Goal: Task Accomplishment & Management: Complete application form

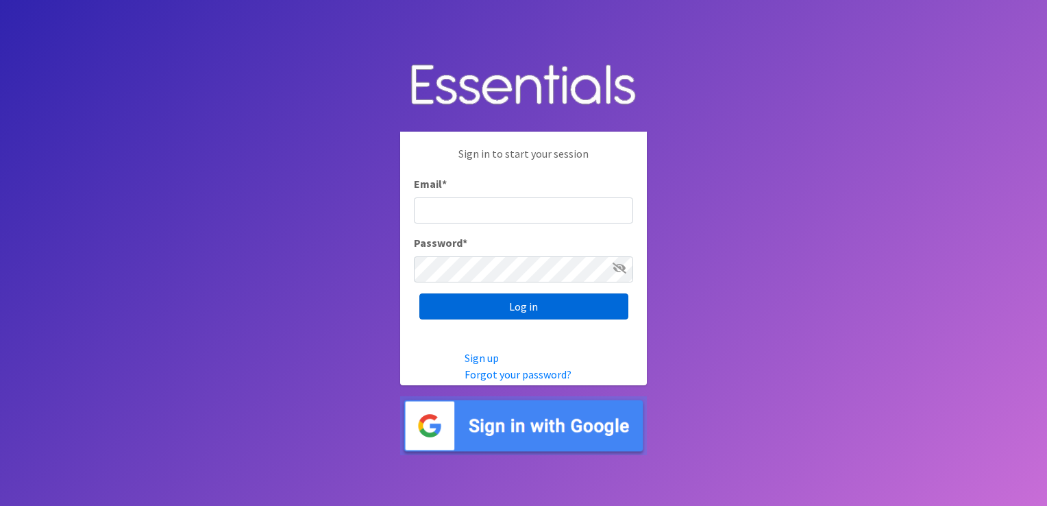
type input "[EMAIL_ADDRESS][DOMAIN_NAME]"
click at [498, 303] on input "Log in" at bounding box center [523, 306] width 209 height 26
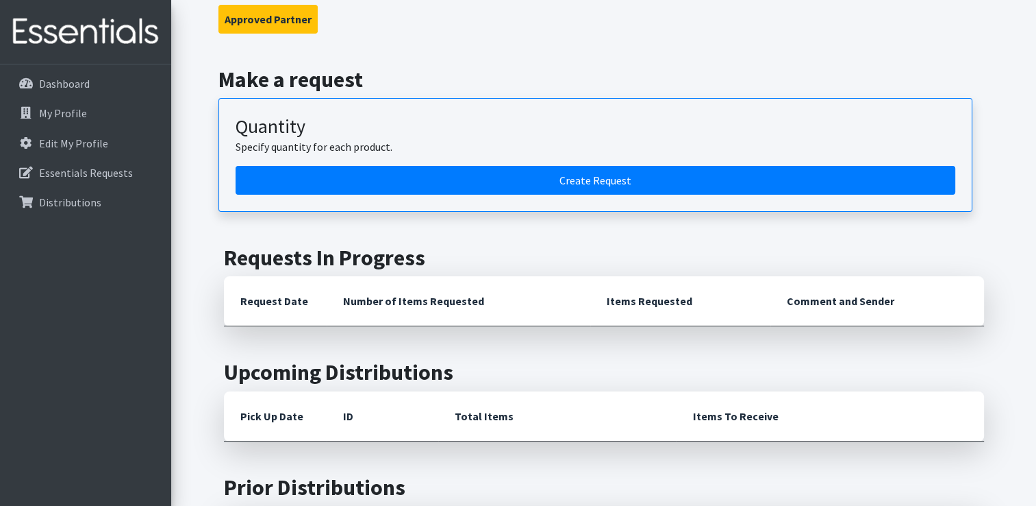
scroll to position [137, 0]
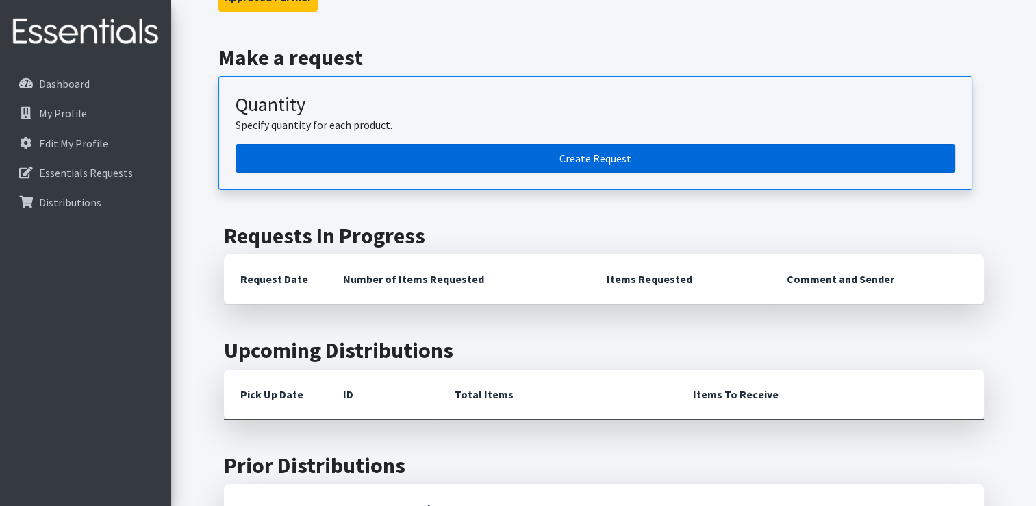
click at [580, 160] on link "Create Request" at bounding box center [596, 158] width 720 height 29
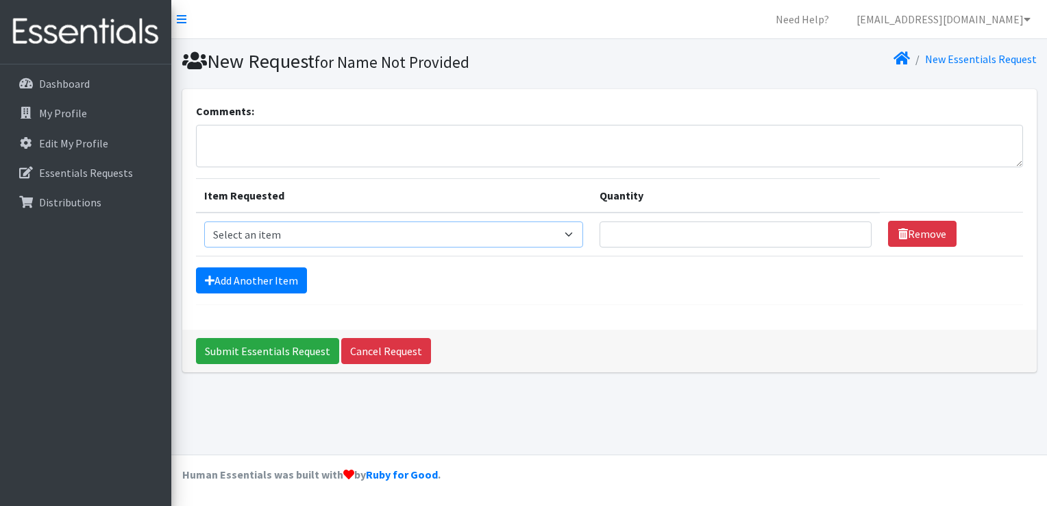
click at [573, 229] on select "Select an item Kids (Newborn) Kids (Size 1) Kids (Size 2) Kids (Size 3) Kids (S…" at bounding box center [393, 234] width 379 height 26
select select "13727"
click at [204, 221] on select "Select an item Kids (Newborn) Kids (Size 1) Kids (Size 2) Kids (Size 3) Kids (S…" at bounding box center [393, 234] width 379 height 26
click at [852, 229] on input "1" at bounding box center [735, 234] width 272 height 26
click at [852, 229] on input "2" at bounding box center [735, 234] width 272 height 26
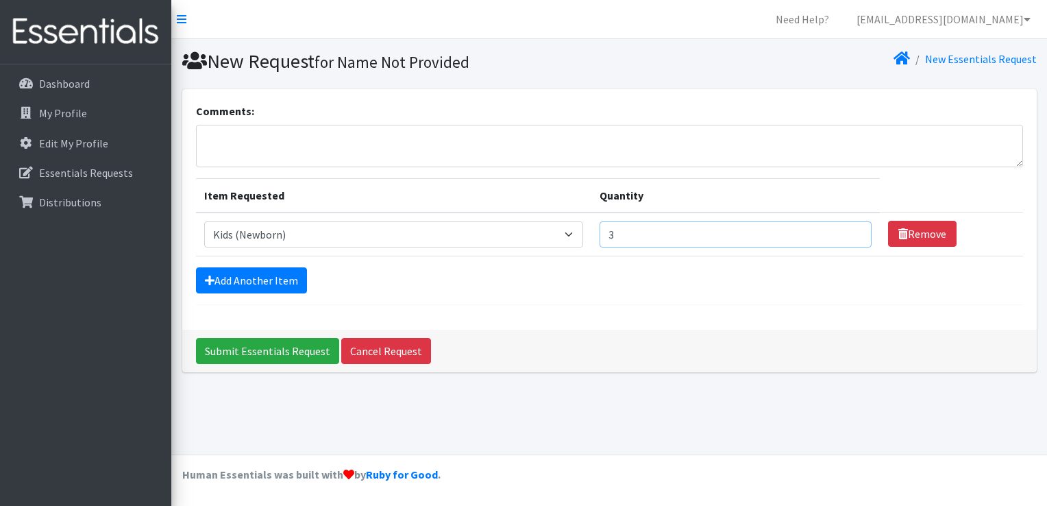
click at [852, 229] on input "3" at bounding box center [735, 234] width 272 height 26
click at [852, 229] on input "4" at bounding box center [735, 234] width 272 height 26
click at [852, 229] on input "5" at bounding box center [735, 234] width 272 height 26
click at [852, 229] on input "6" at bounding box center [735, 234] width 272 height 26
click at [852, 229] on input "7" at bounding box center [735, 234] width 272 height 26
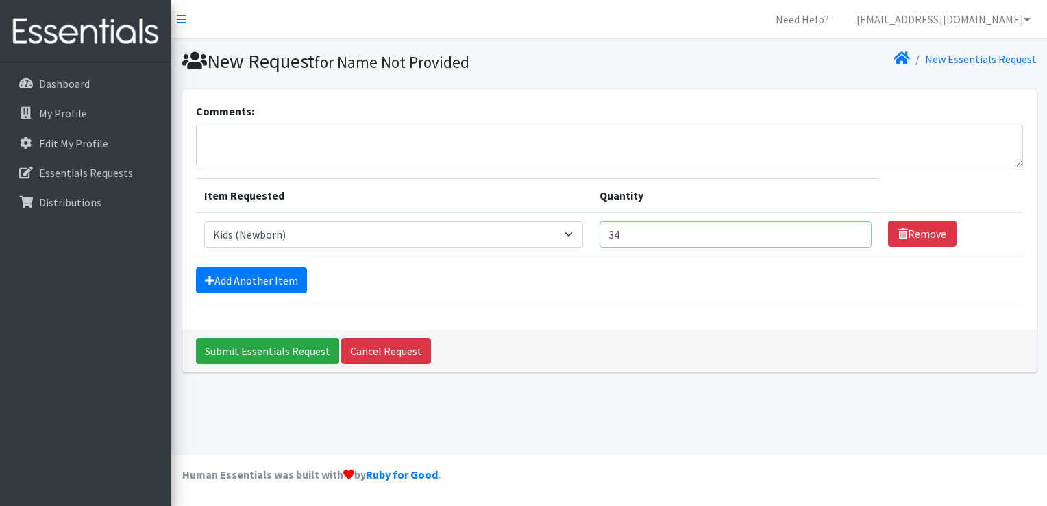
click at [852, 229] on input "34" at bounding box center [735, 234] width 272 height 26
click at [853, 229] on input "103" at bounding box center [735, 234] width 272 height 26
click at [850, 227] on input "145" at bounding box center [735, 234] width 272 height 26
click at [850, 227] on input "146" at bounding box center [735, 234] width 272 height 26
click at [850, 227] on input "147" at bounding box center [735, 234] width 272 height 26
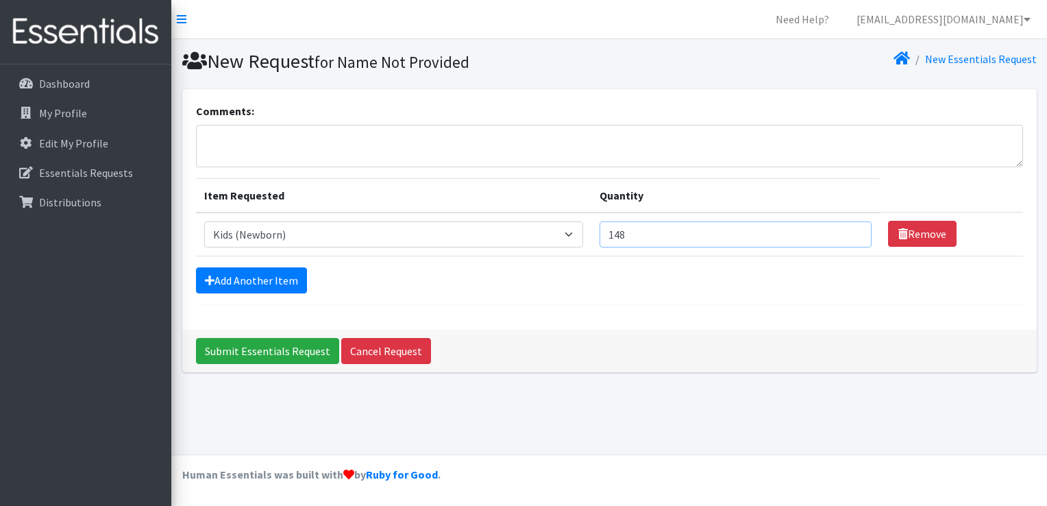
click at [850, 227] on input "148" at bounding box center [735, 234] width 272 height 26
click at [850, 227] on input "149" at bounding box center [735, 234] width 272 height 26
click at [850, 227] on input "150" at bounding box center [735, 234] width 272 height 26
click at [850, 227] on input "151" at bounding box center [735, 234] width 272 height 26
type input "150"
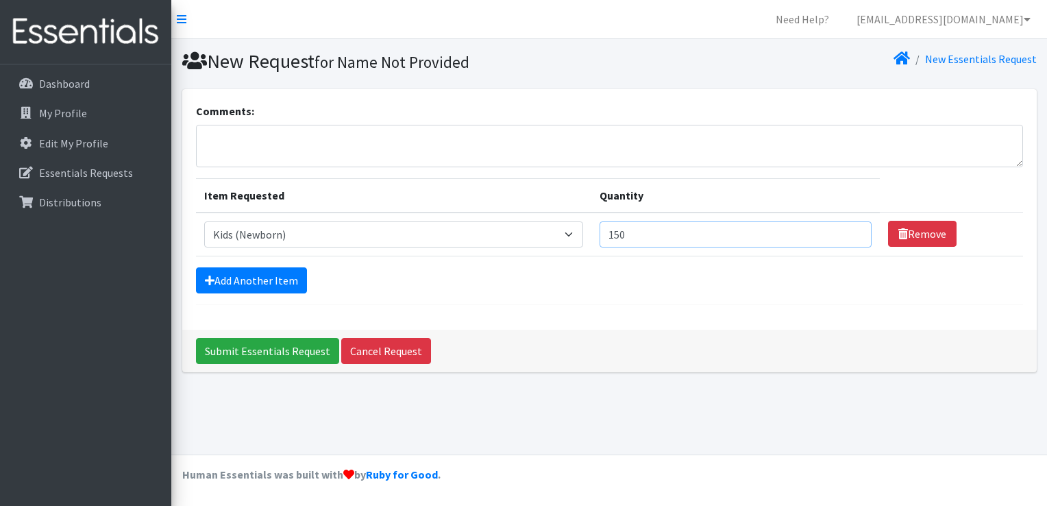
click at [852, 238] on input "150" at bounding box center [735, 234] width 272 height 26
click at [254, 273] on link "Add Another Item" at bounding box center [251, 280] width 111 height 26
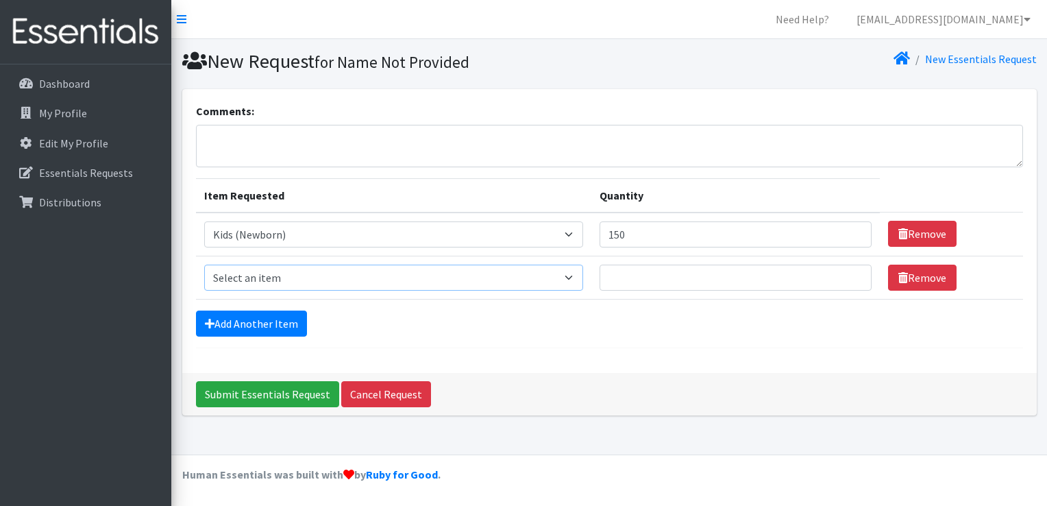
click at [271, 280] on select "Select an item Kids (Newborn) Kids (Size 1) Kids (Size 2) Kids (Size 3) Kids (S…" at bounding box center [393, 277] width 379 height 26
select select "13733"
click at [204, 264] on select "Select an item Kids (Newborn) Kids (Size 1) Kids (Size 2) Kids (Size 3) Kids (S…" at bounding box center [393, 277] width 379 height 26
click at [851, 272] on input "166" at bounding box center [735, 277] width 272 height 26
click at [854, 271] on input "198" at bounding box center [735, 277] width 272 height 26
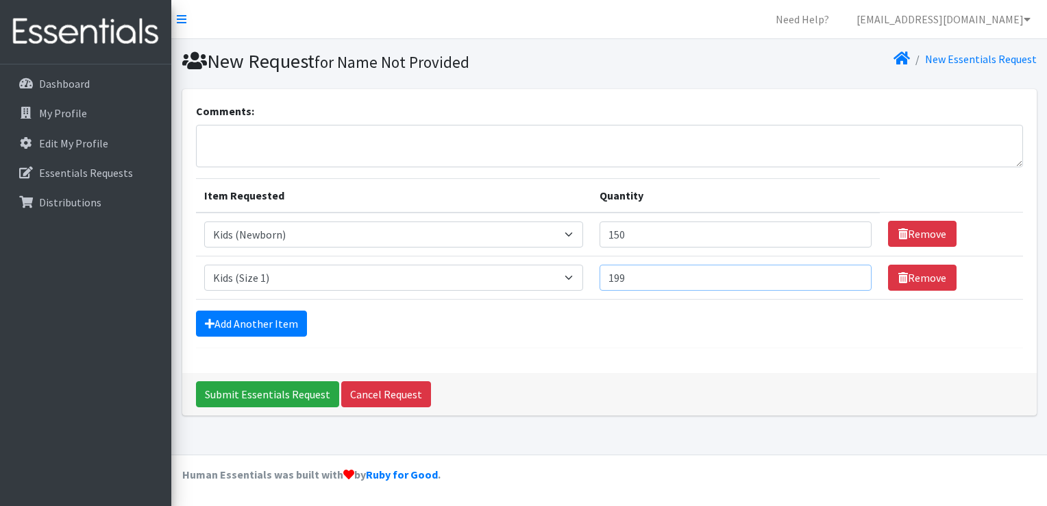
click at [854, 271] on input "199" at bounding box center [735, 277] width 272 height 26
click at [854, 271] on input "200" at bounding box center [735, 277] width 272 height 26
click at [854, 271] on input "201" at bounding box center [735, 277] width 272 height 26
type input "200"
click at [854, 279] on input "200" at bounding box center [735, 277] width 272 height 26
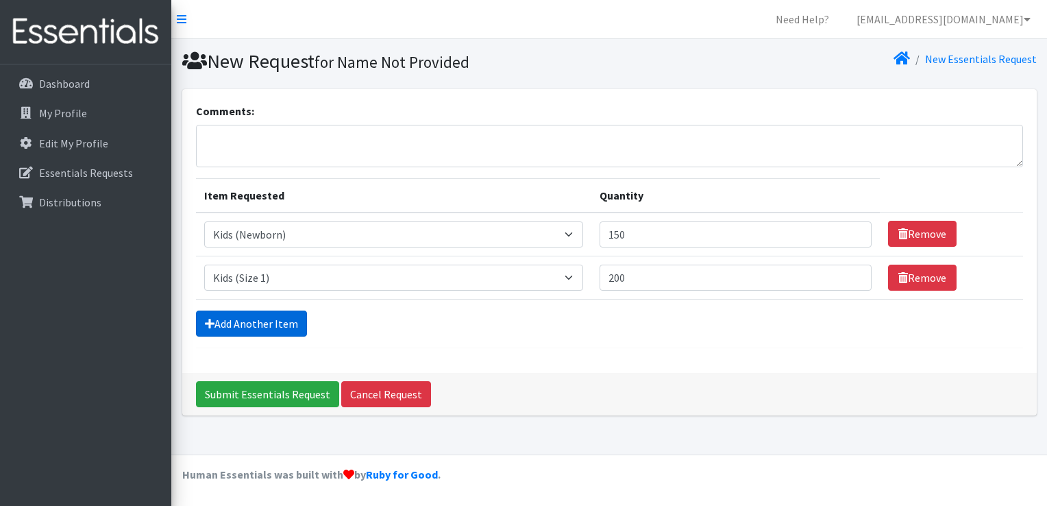
click at [238, 320] on link "Add Another Item" at bounding box center [251, 323] width 111 height 26
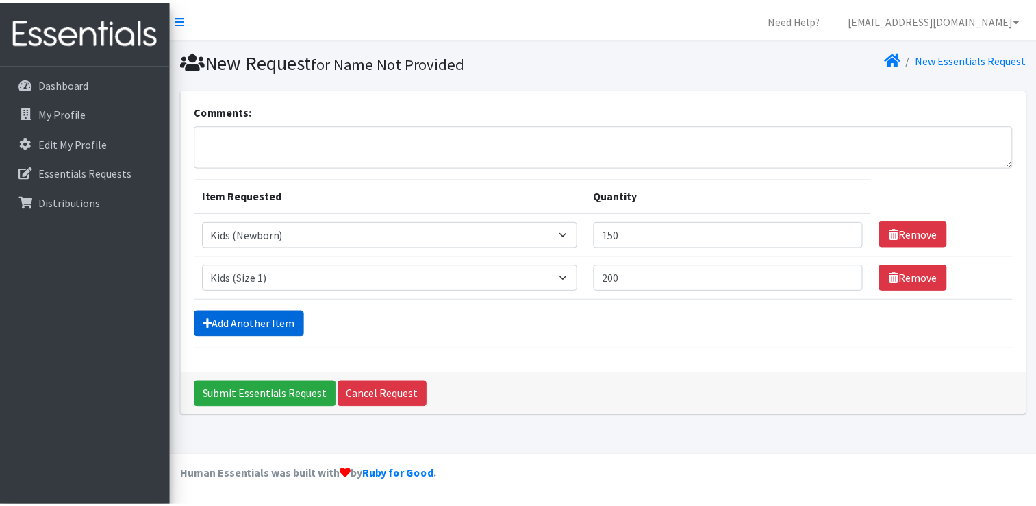
scroll to position [12, 0]
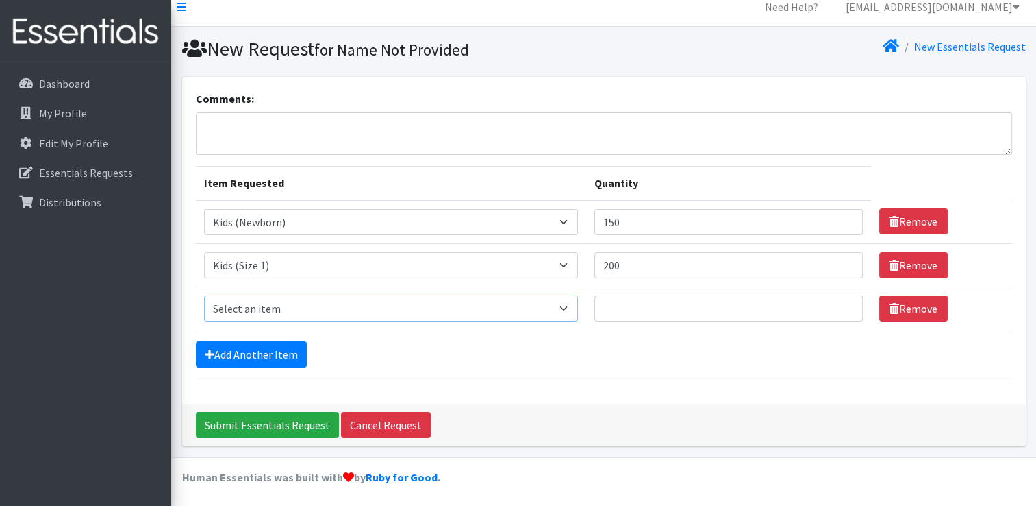
click at [261, 306] on select "Select an item Kids (Newborn) Kids (Size 1) Kids (Size 2) Kids (Size 3) Kids (S…" at bounding box center [391, 308] width 374 height 26
select select "13726"
click at [204, 295] on select "Select an item Kids (Newborn) Kids (Size 1) Kids (Size 2) Kids (Size 3) Kids (S…" at bounding box center [391, 308] width 374 height 26
click at [845, 302] on input "151" at bounding box center [729, 308] width 269 height 26
click at [845, 302] on input "152" at bounding box center [729, 308] width 269 height 26
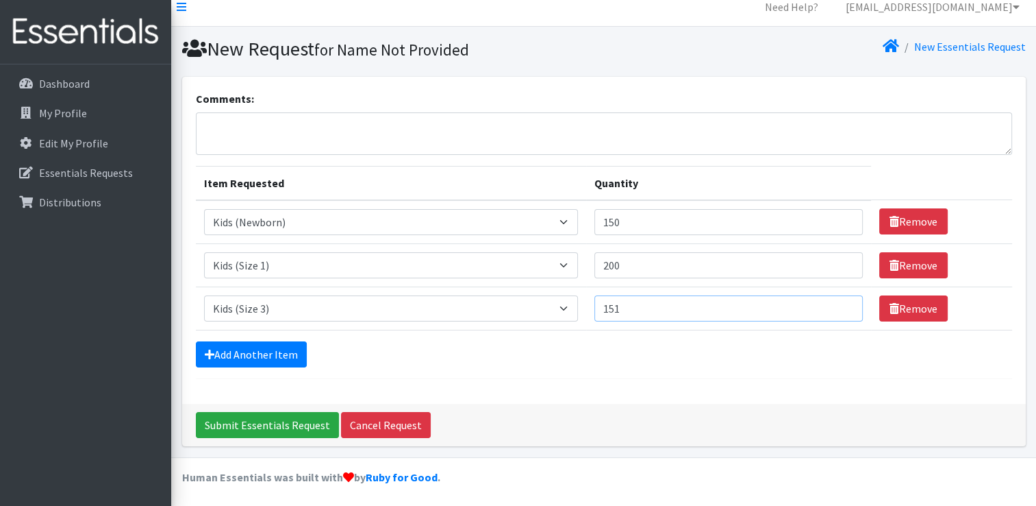
click at [840, 309] on input "151" at bounding box center [729, 308] width 269 height 26
type input "150"
click at [840, 309] on input "150" at bounding box center [729, 308] width 269 height 26
click at [240, 349] on link "Add Another Item" at bounding box center [251, 354] width 111 height 26
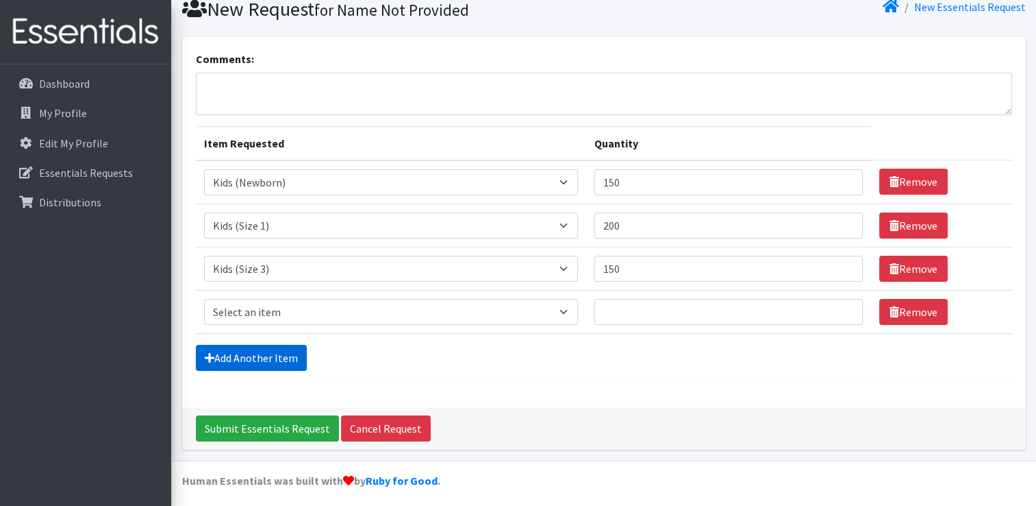
scroll to position [55, 0]
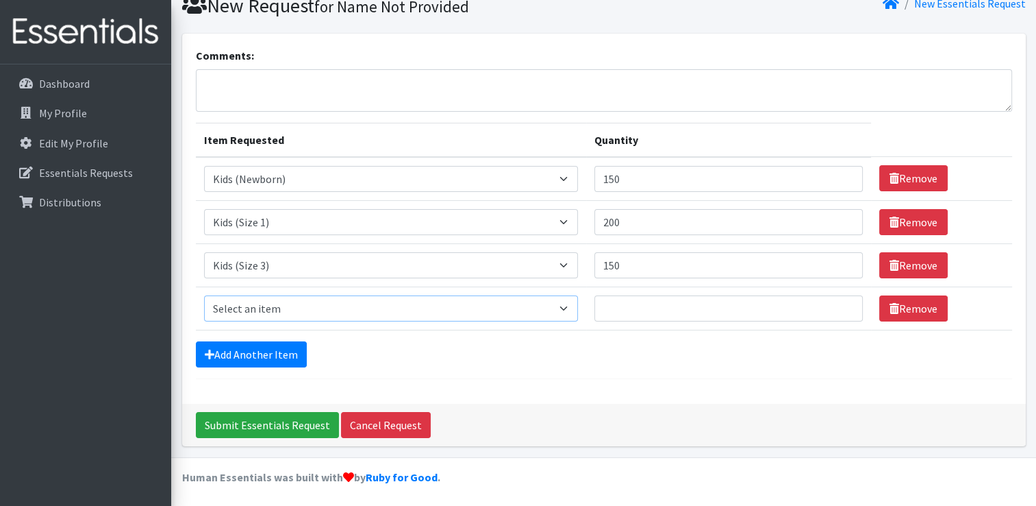
click at [329, 306] on select "Select an item Kids (Newborn) Kids (Size 1) Kids (Size 2) Kids (Size 3) Kids (S…" at bounding box center [391, 308] width 374 height 26
select select "13713"
click at [204, 295] on select "Select an item Kids (Newborn) Kids (Size 1) Kids (Size 2) Kids (Size 3) Kids (S…" at bounding box center [391, 308] width 374 height 26
click at [844, 302] on input "309" at bounding box center [729, 308] width 269 height 26
click at [844, 303] on input "455" at bounding box center [729, 308] width 269 height 26
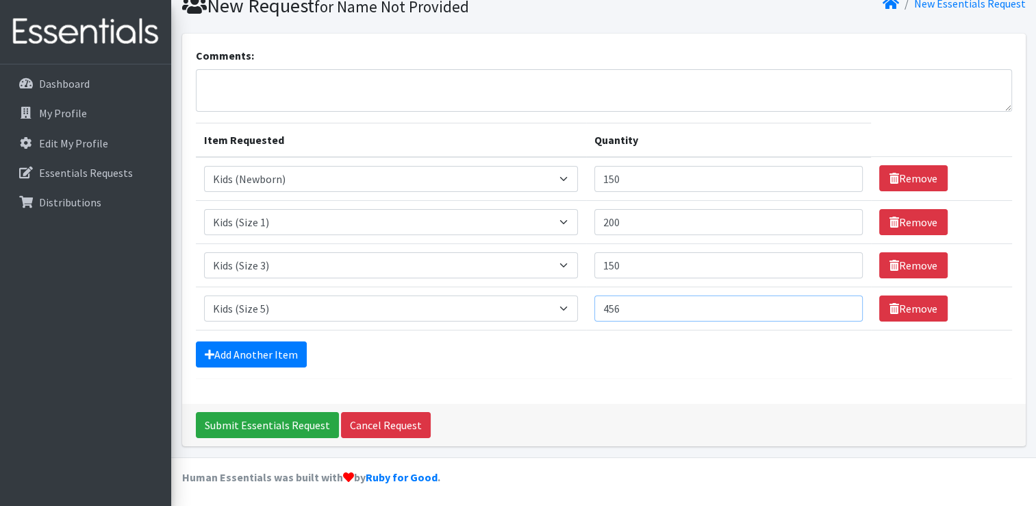
click at [844, 303] on input "456" at bounding box center [729, 308] width 269 height 26
click at [844, 303] on input "457" at bounding box center [729, 308] width 269 height 26
click at [844, 303] on input "458" at bounding box center [729, 308] width 269 height 26
click at [844, 303] on input "459" at bounding box center [729, 308] width 269 height 26
click at [844, 303] on input "460" at bounding box center [729, 308] width 269 height 26
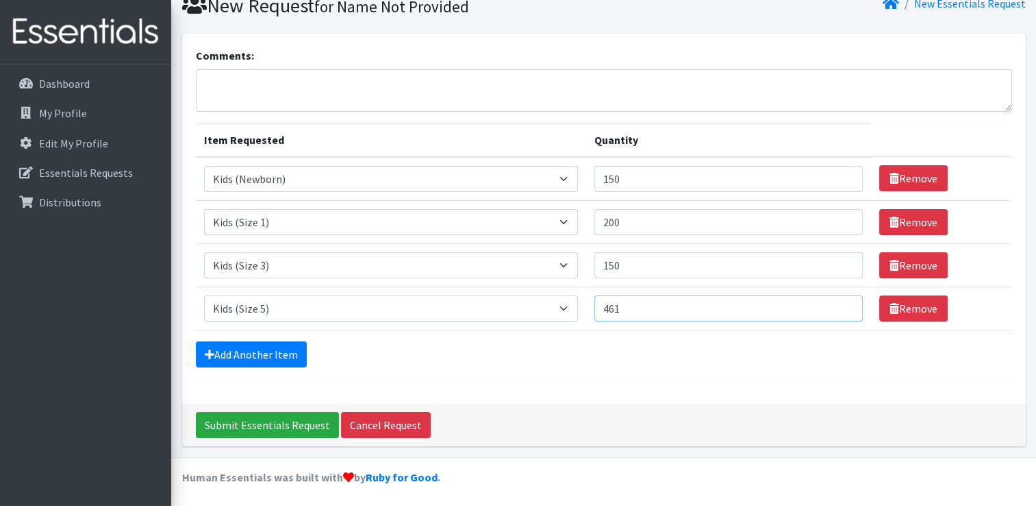
click at [844, 303] on input "461" at bounding box center [729, 308] width 269 height 26
click at [844, 303] on input "462" at bounding box center [729, 308] width 269 height 26
click at [844, 303] on input "497" at bounding box center [729, 308] width 269 height 26
click at [844, 303] on input "498" at bounding box center [729, 308] width 269 height 26
click at [844, 303] on input "499" at bounding box center [729, 308] width 269 height 26
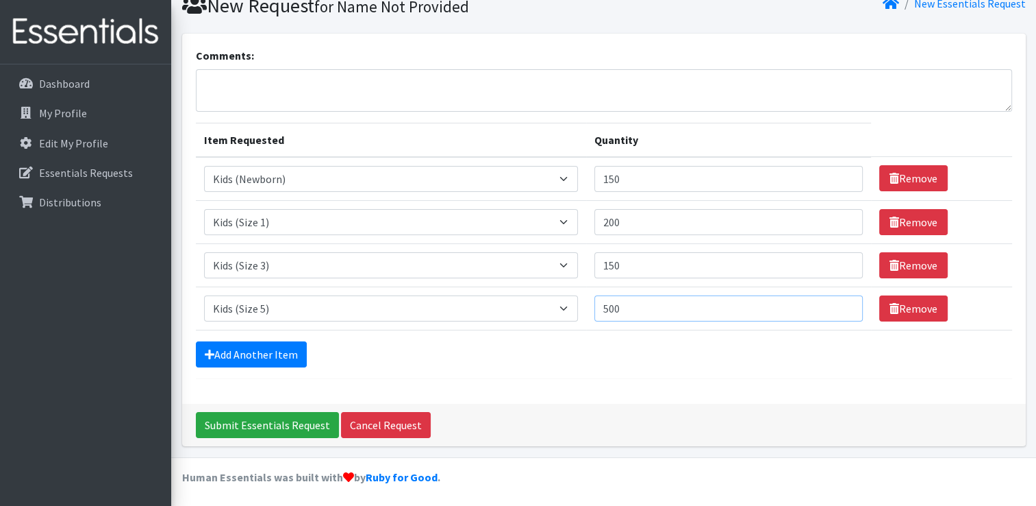
type input "500"
click at [844, 303] on input "500" at bounding box center [729, 308] width 269 height 26
click at [227, 346] on link "Add Another Item" at bounding box center [251, 354] width 111 height 26
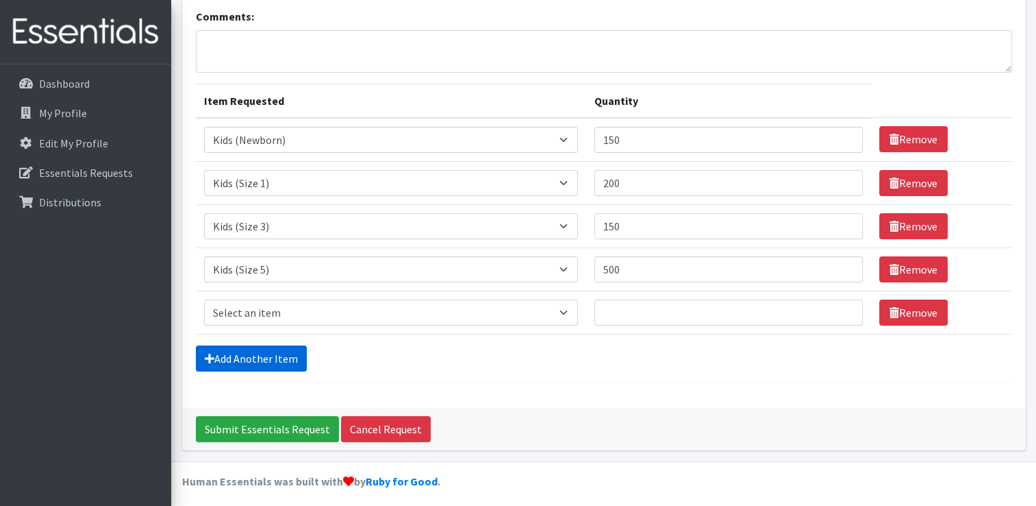
scroll to position [99, 0]
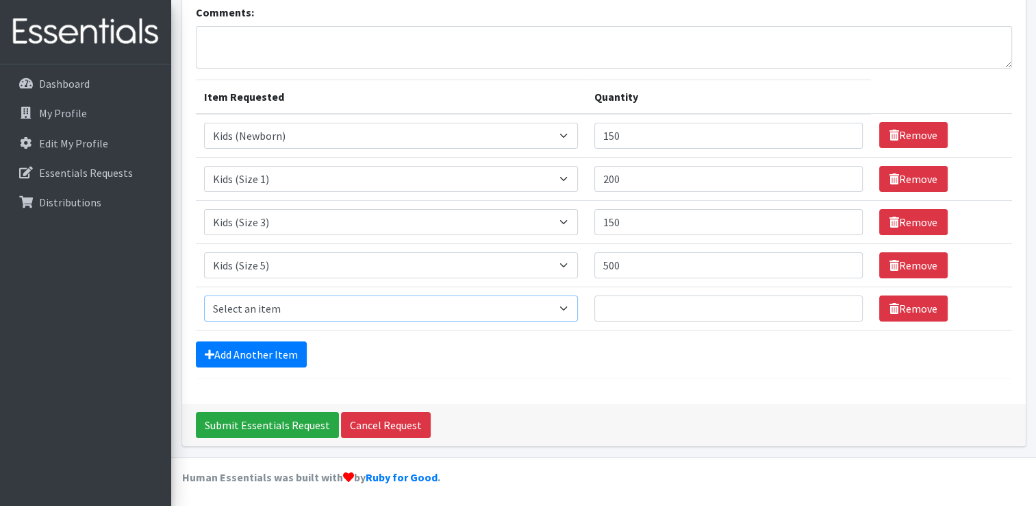
click at [282, 306] on select "Select an item Kids (Newborn) Kids (Size 1) Kids (Size 2) Kids (Size 3) Kids (S…" at bounding box center [391, 308] width 374 height 26
select select "13708"
click at [204, 295] on select "Select an item Kids (Newborn) Kids (Size 1) Kids (Size 2) Kids (Size 3) Kids (S…" at bounding box center [391, 308] width 374 height 26
click at [845, 303] on input "131" at bounding box center [729, 308] width 269 height 26
click at [845, 303] on input "132" at bounding box center [729, 308] width 269 height 26
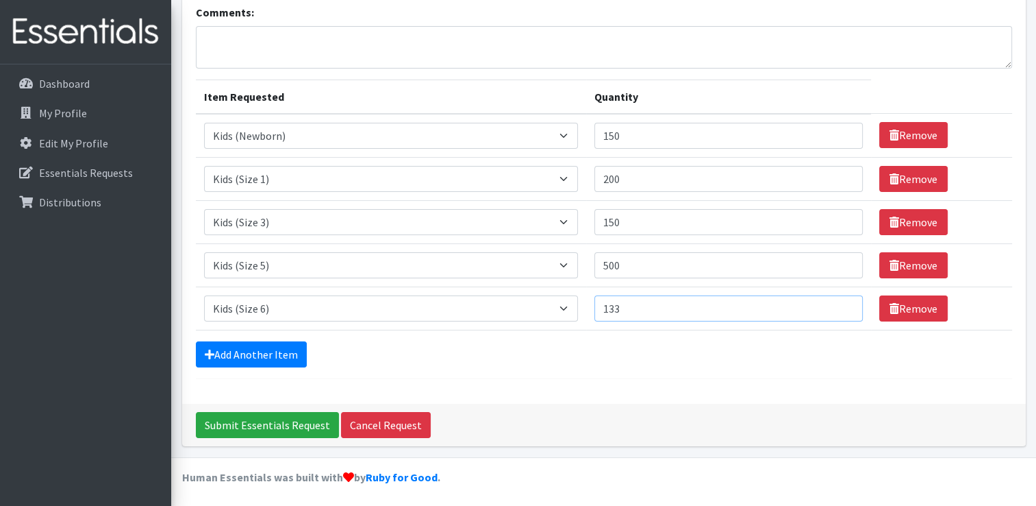
click at [845, 303] on input "133" at bounding box center [729, 308] width 269 height 26
click at [845, 303] on input "134" at bounding box center [729, 308] width 269 height 26
click at [845, 303] on input "135" at bounding box center [729, 308] width 269 height 26
click at [845, 303] on input "136" at bounding box center [729, 308] width 269 height 26
click at [845, 303] on input "146" at bounding box center [729, 308] width 269 height 26
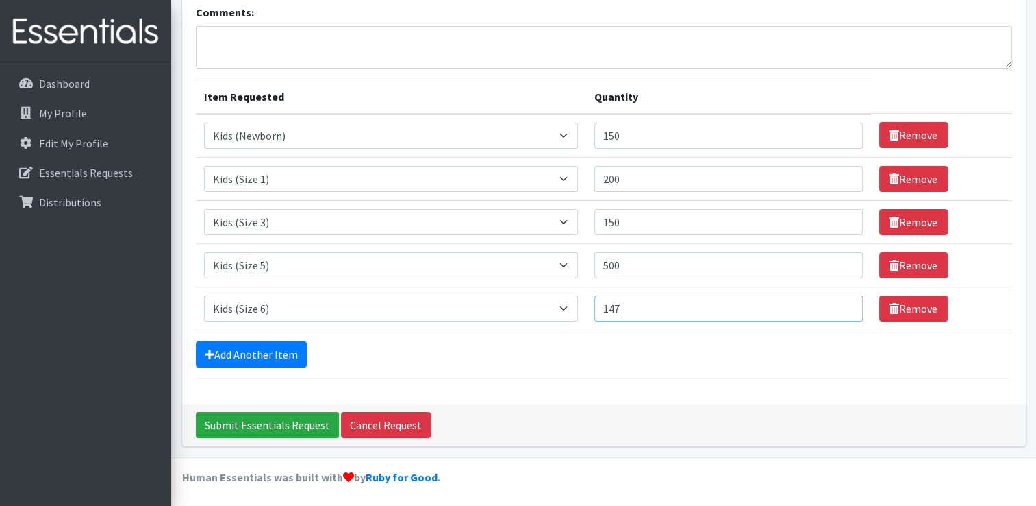
click at [845, 303] on input "147" at bounding box center [729, 308] width 269 height 26
click at [845, 303] on input "148" at bounding box center [729, 308] width 269 height 26
click at [845, 303] on input "149" at bounding box center [729, 308] width 269 height 26
click at [845, 303] on input "150" at bounding box center [729, 308] width 269 height 26
click at [845, 303] on input "151" at bounding box center [729, 308] width 269 height 26
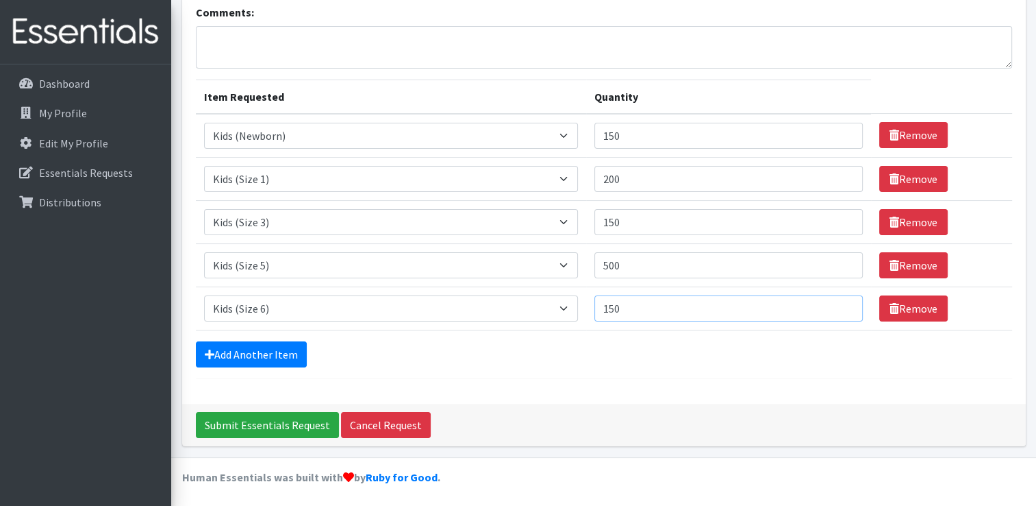
type input "150"
click at [841, 310] on input "150" at bounding box center [729, 308] width 269 height 26
click at [234, 352] on link "Add Another Item" at bounding box center [251, 354] width 111 height 26
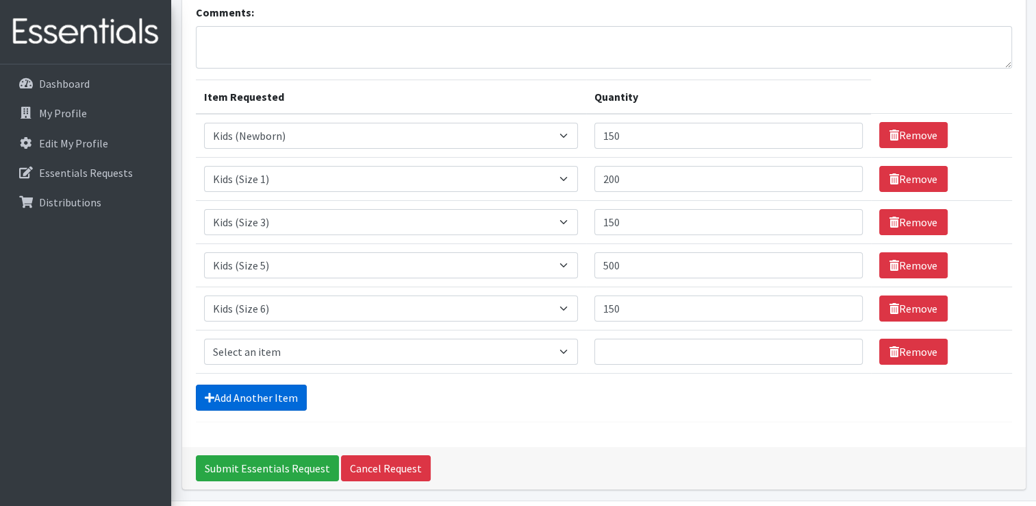
scroll to position [142, 0]
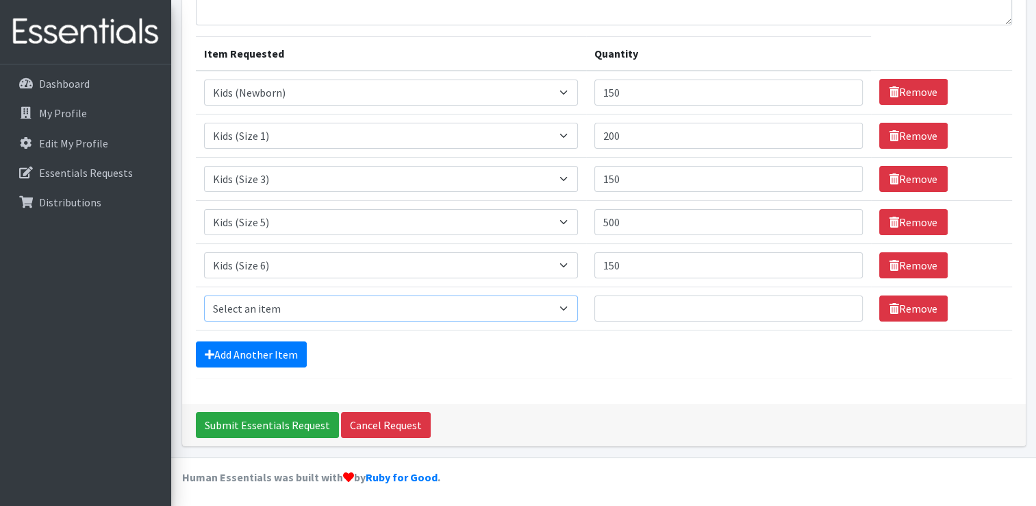
click at [306, 310] on select "Select an item Kids (Newborn) Kids (Size 1) Kids (Size 2) Kids (Size 3) Kids (S…" at bounding box center [391, 308] width 374 height 26
select select "13701"
click at [204, 295] on select "Select an item Kids (Newborn) Kids (Size 1) Kids (Size 2) Kids (Size 3) Kids (S…" at bounding box center [391, 308] width 374 height 26
click at [846, 303] on input "94" at bounding box center [729, 308] width 269 height 26
click at [846, 303] on input "95" at bounding box center [729, 308] width 269 height 26
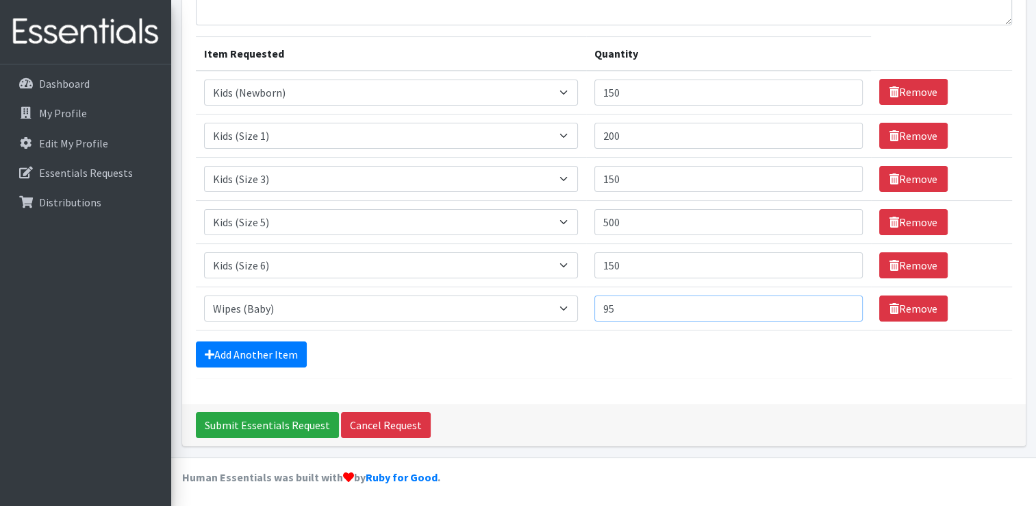
scroll to position [0, 0]
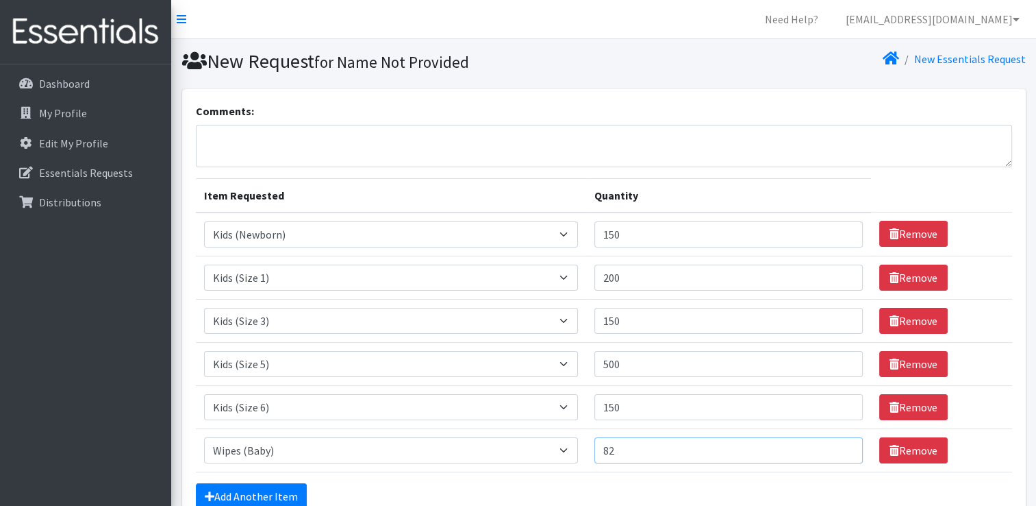
click at [842, 451] on input "82" at bounding box center [729, 450] width 269 height 26
click at [842, 451] on input "81" at bounding box center [729, 450] width 269 height 26
type input "80"
click at [842, 451] on input "80" at bounding box center [729, 450] width 269 height 26
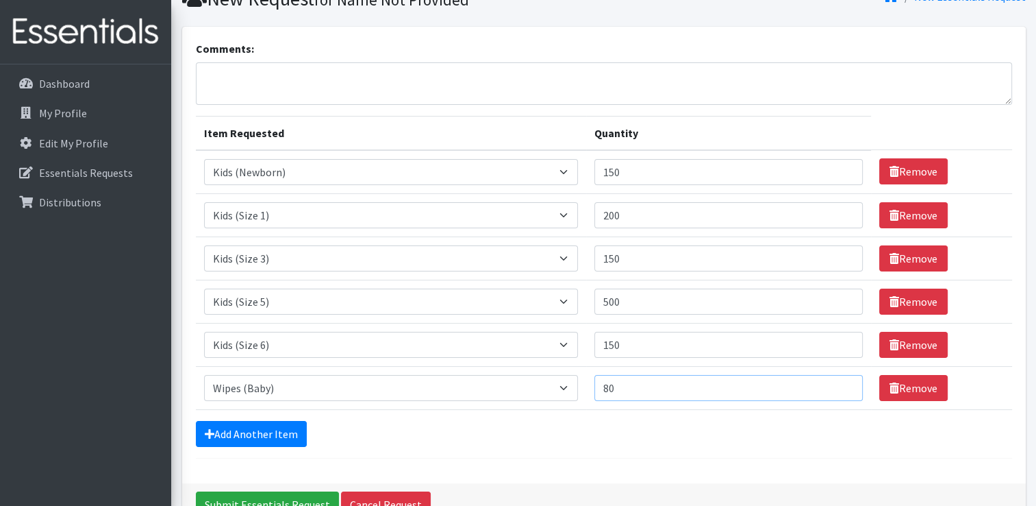
scroll to position [142, 0]
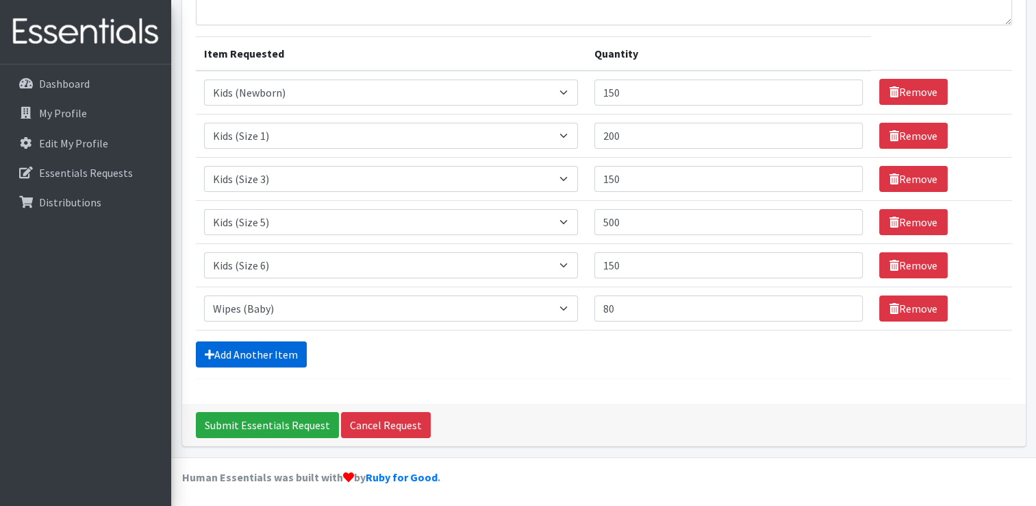
click at [257, 354] on link "Add Another Item" at bounding box center [251, 354] width 111 height 26
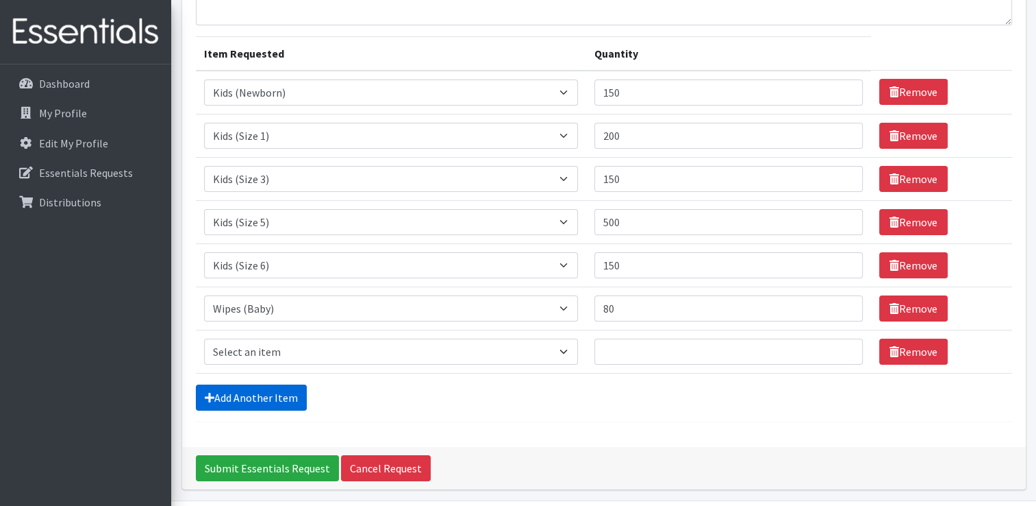
scroll to position [184, 0]
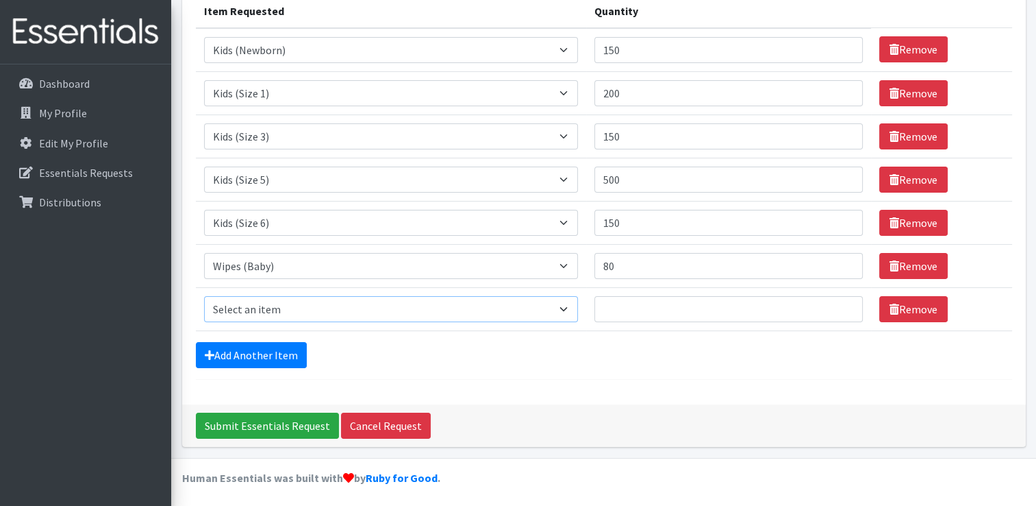
click at [389, 307] on select "Select an item Kids (Newborn) Kids (Size 1) Kids (Size 2) Kids (Size 3) Kids (S…" at bounding box center [391, 309] width 374 height 26
select select "14447"
click at [204, 296] on select "Select an item Kids (Newborn) Kids (Size 1) Kids (Size 2) Kids (Size 3) Kids (S…" at bounding box center [391, 309] width 374 height 26
click at [844, 300] on input "28" at bounding box center [729, 309] width 269 height 26
click at [844, 310] on input "27" at bounding box center [729, 309] width 269 height 26
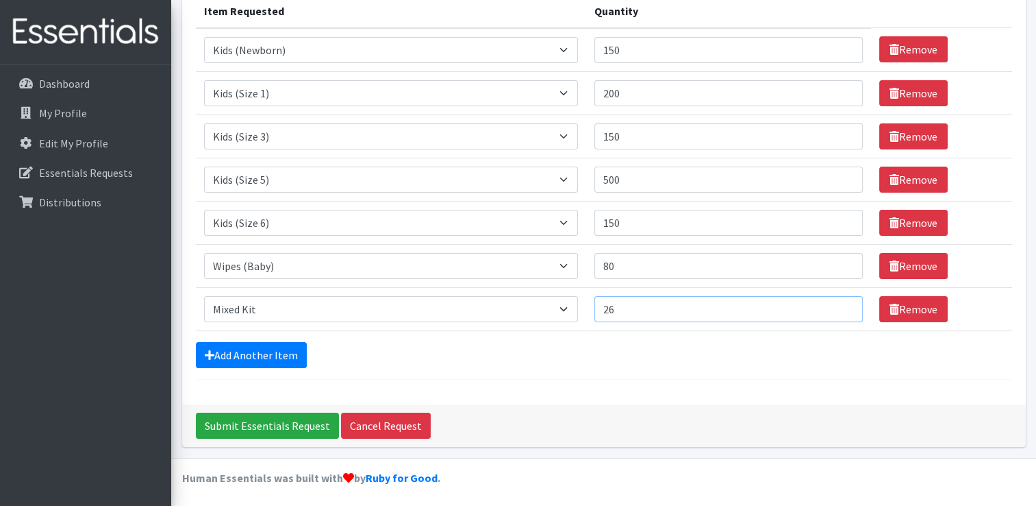
click at [844, 310] on input "26" at bounding box center [729, 309] width 269 height 26
click at [842, 310] on input "25" at bounding box center [729, 309] width 269 height 26
click at [843, 311] on input "24" at bounding box center [729, 309] width 269 height 26
click at [843, 311] on input "23" at bounding box center [729, 309] width 269 height 26
click at [843, 311] on input "22" at bounding box center [729, 309] width 269 height 26
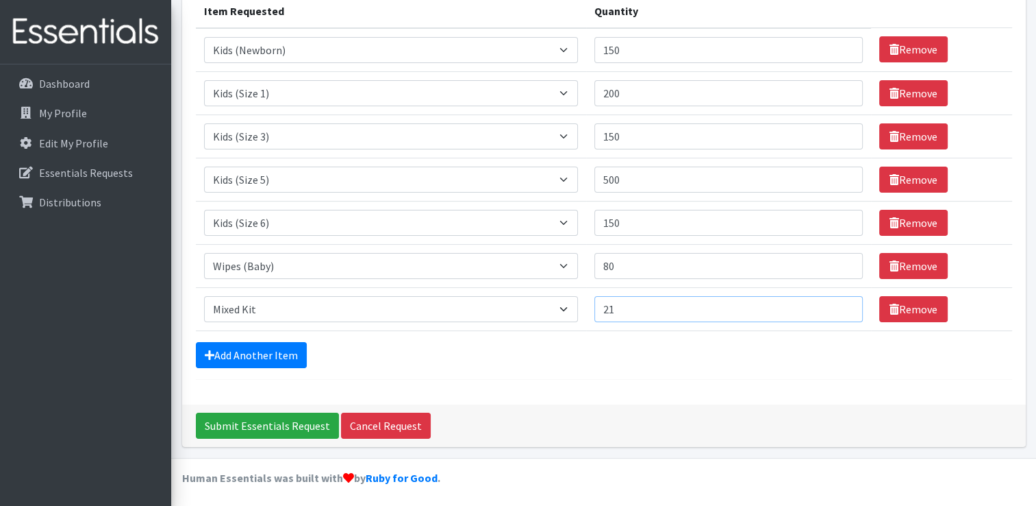
click at [843, 311] on input "21" at bounding box center [729, 309] width 269 height 26
type input "20"
click at [843, 311] on input "20" at bounding box center [729, 309] width 269 height 26
click at [238, 351] on link "Add Another Item" at bounding box center [251, 355] width 111 height 26
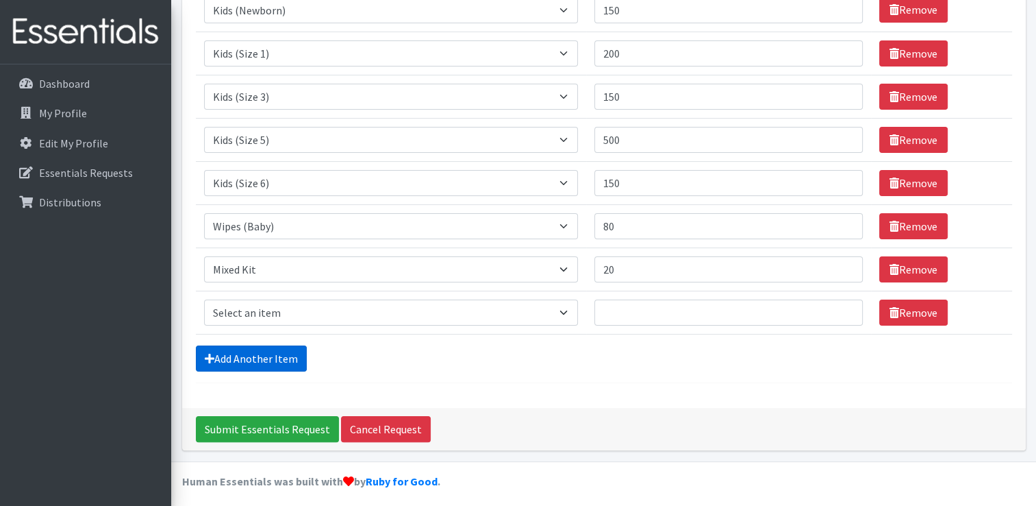
scroll to position [227, 0]
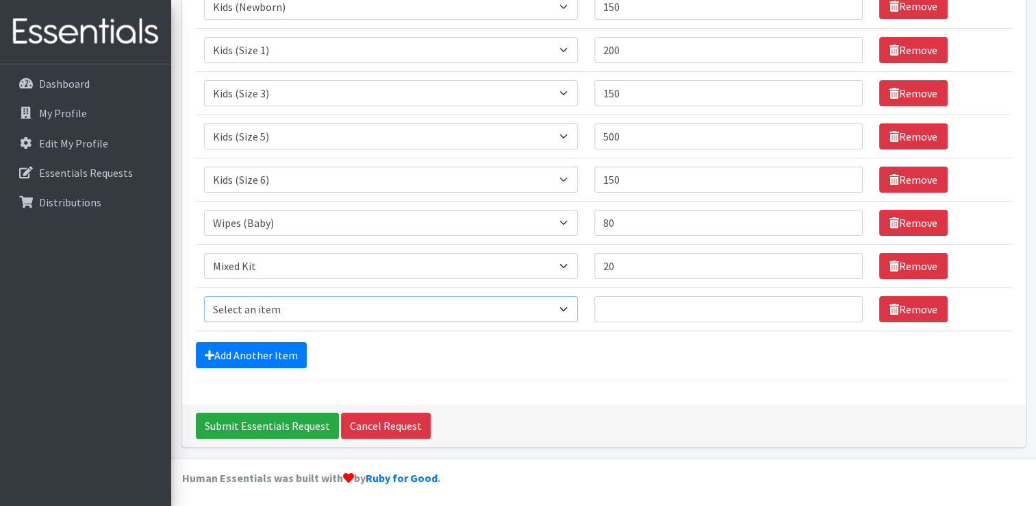
click at [379, 311] on select "Select an item Kids (Newborn) Kids (Size 1) Kids (Size 2) Kids (Size 3) Kids (S…" at bounding box center [391, 309] width 374 height 26
select select "13732"
click at [204, 296] on select "Select an item Kids (Newborn) Kids (Size 1) Kids (Size 2) Kids (Size 3) Kids (S…" at bounding box center [391, 309] width 374 height 26
click at [845, 303] on input "114" at bounding box center [729, 309] width 269 height 26
click at [845, 303] on input "115" at bounding box center [729, 309] width 269 height 26
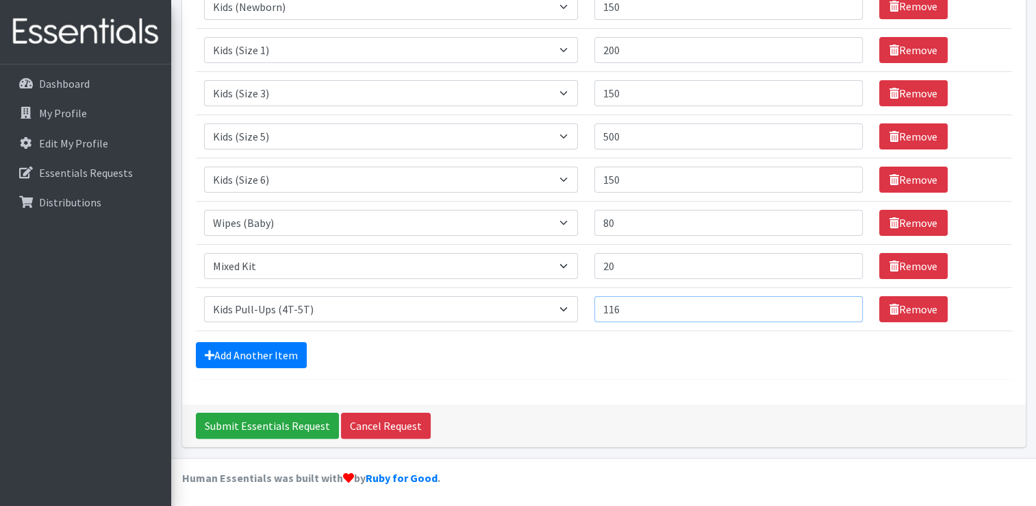
click at [845, 303] on input "116" at bounding box center [729, 309] width 269 height 26
click at [845, 303] on input "117" at bounding box center [729, 309] width 269 height 26
click at [845, 303] on input "118" at bounding box center [729, 309] width 269 height 26
click at [845, 303] on input "119" at bounding box center [729, 309] width 269 height 26
click at [845, 303] on input "120" at bounding box center [729, 309] width 269 height 26
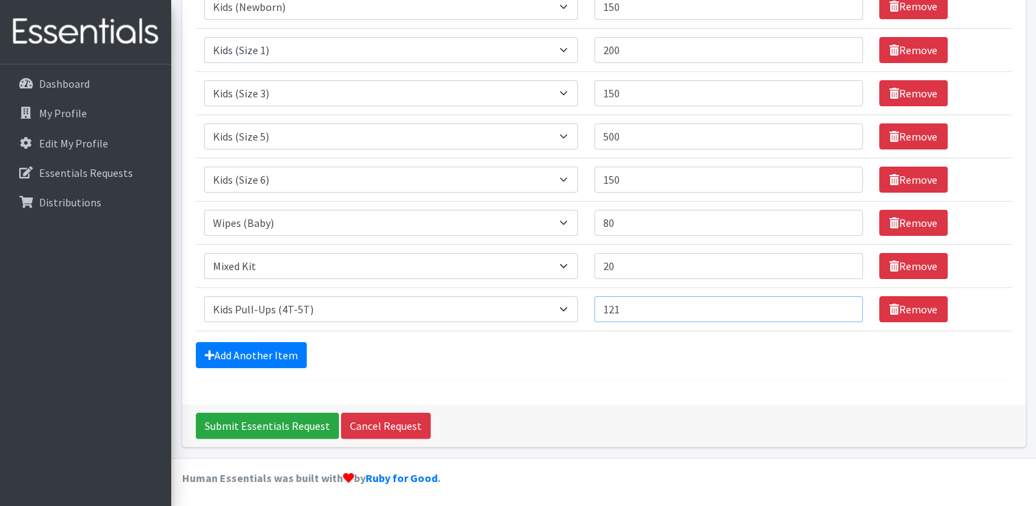
click at [845, 303] on input "121" at bounding box center [729, 309] width 269 height 26
click at [845, 303] on input "122" at bounding box center [729, 309] width 269 height 26
click at [845, 303] on input "123" at bounding box center [729, 309] width 269 height 26
click at [845, 303] on input "124" at bounding box center [729, 309] width 269 height 26
type input "125"
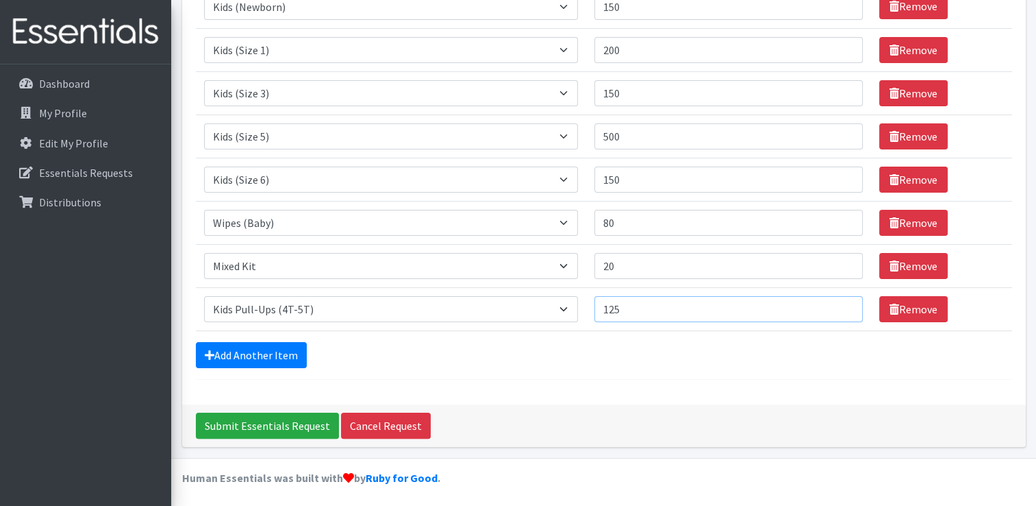
click at [845, 303] on input "125" at bounding box center [729, 309] width 269 height 26
click at [254, 426] on input "Submit Essentials Request" at bounding box center [267, 425] width 143 height 26
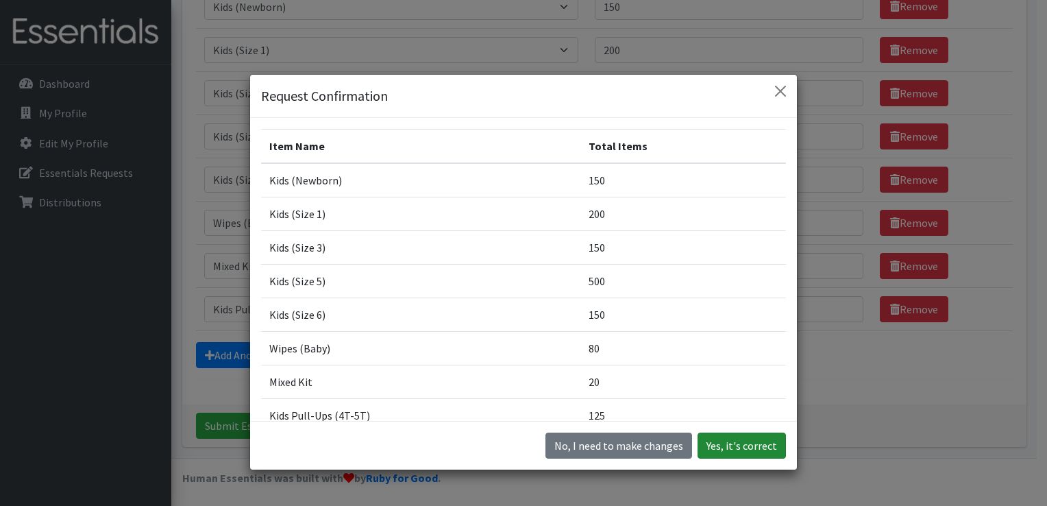
click at [738, 444] on button "Yes, it's correct" at bounding box center [741, 445] width 88 height 26
